Goal: Find specific page/section: Find specific page/section

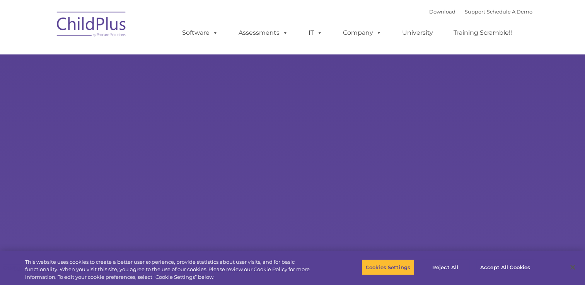
type input ""
select select "MEDIUM"
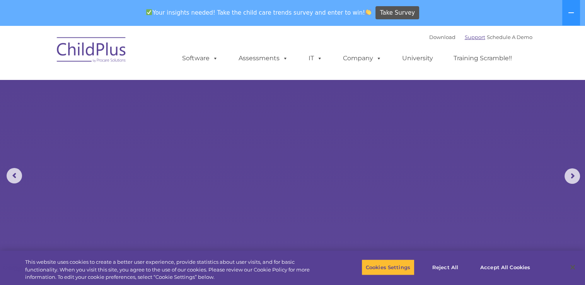
click at [465, 35] on link "Support" at bounding box center [475, 37] width 20 height 6
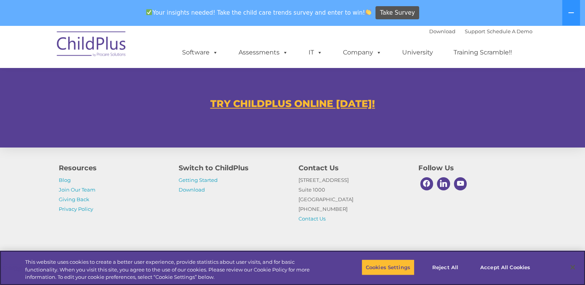
scroll to position [464, 0]
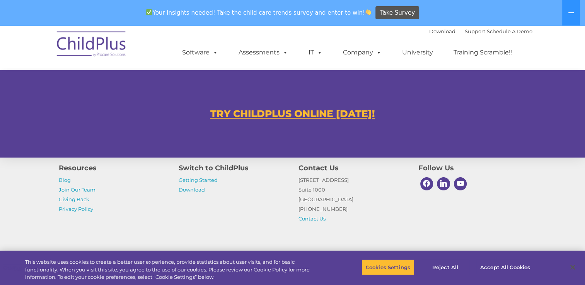
click at [337, 112] on u "TRY CHILDPLUS ONLINE TODAY!" at bounding box center [292, 114] width 165 height 12
